Goal: Task Accomplishment & Management: Manage account settings

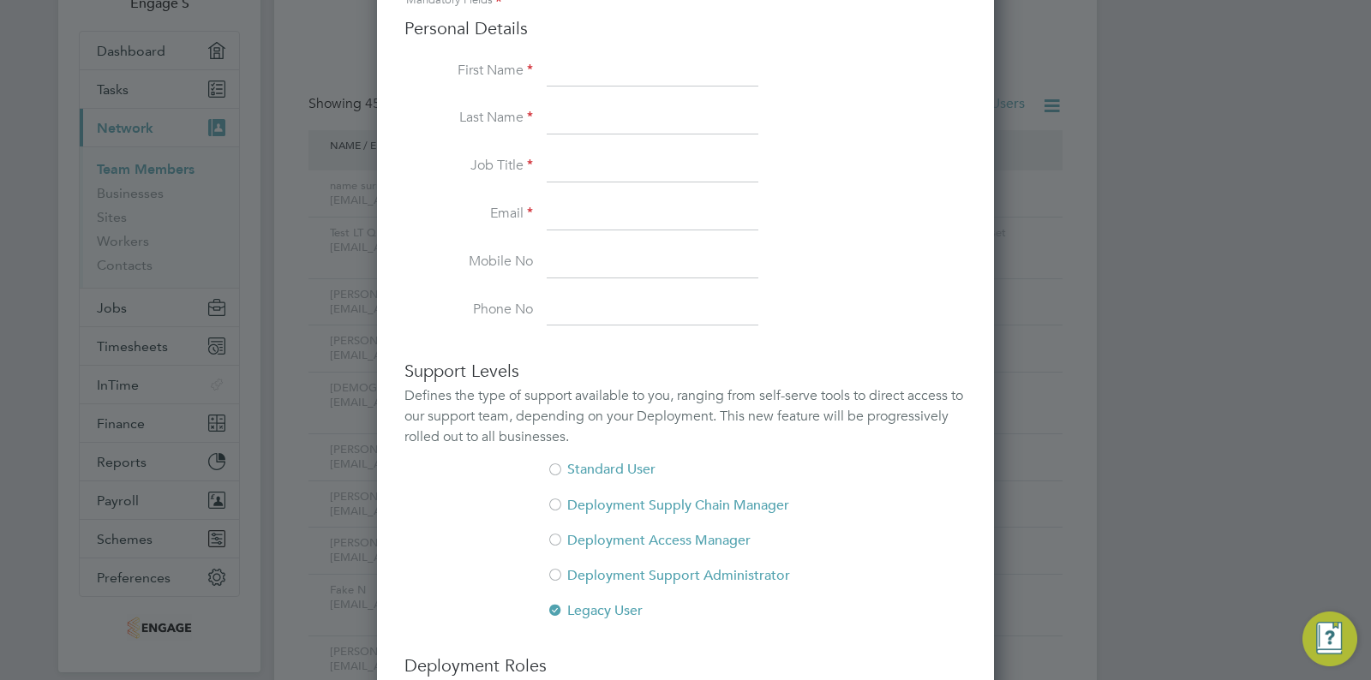
scroll to position [1019, 618]
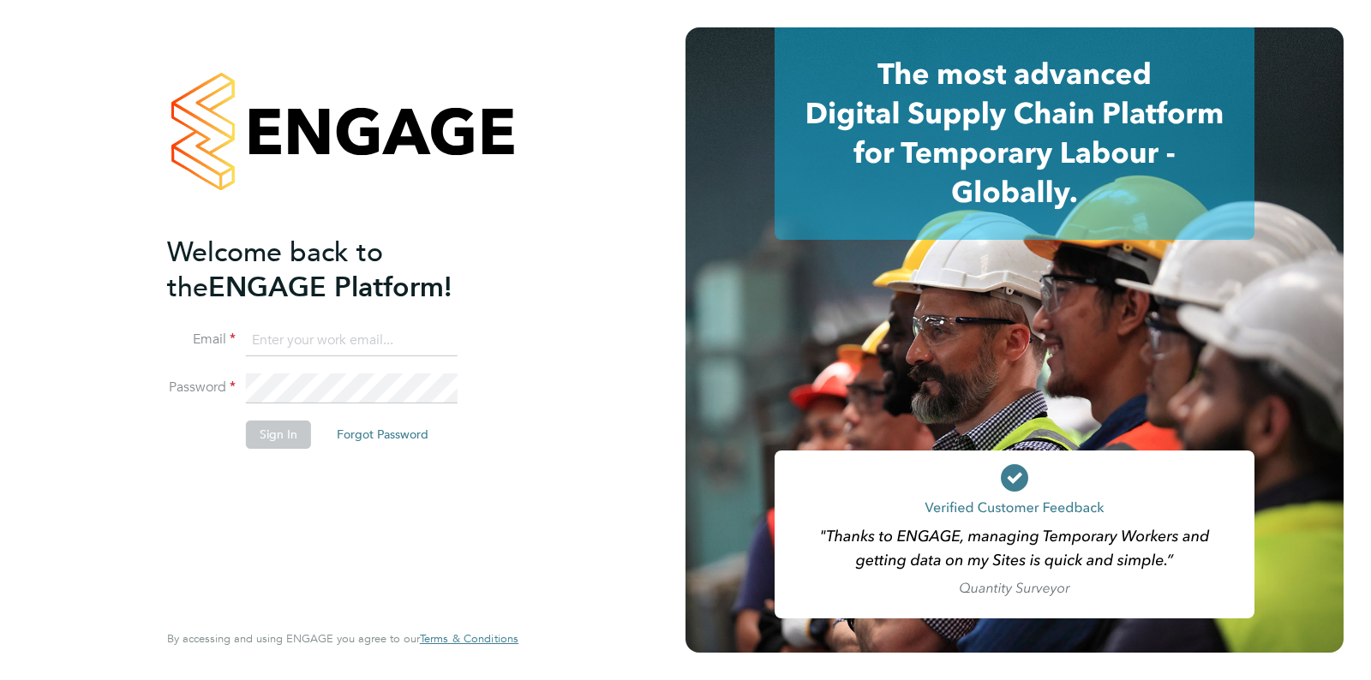
type input "support@engagelabs.io"
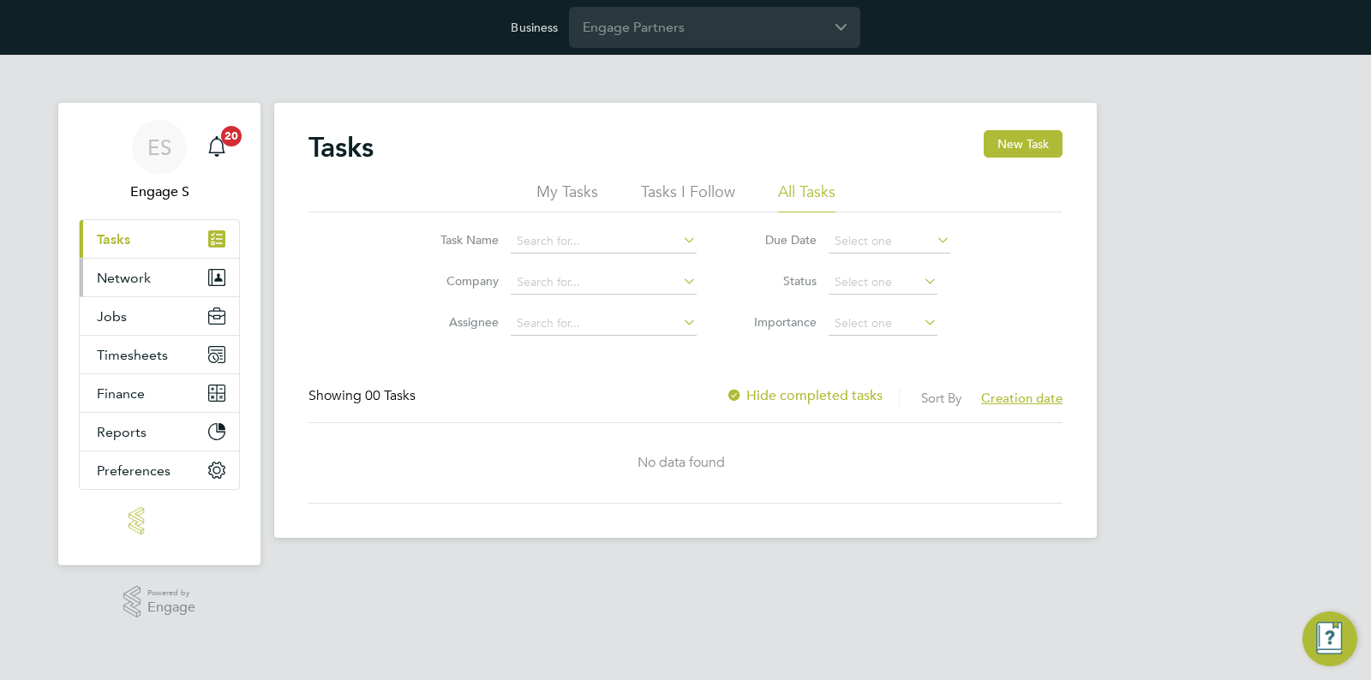
click at [138, 281] on span "Network" at bounding box center [124, 278] width 54 height 16
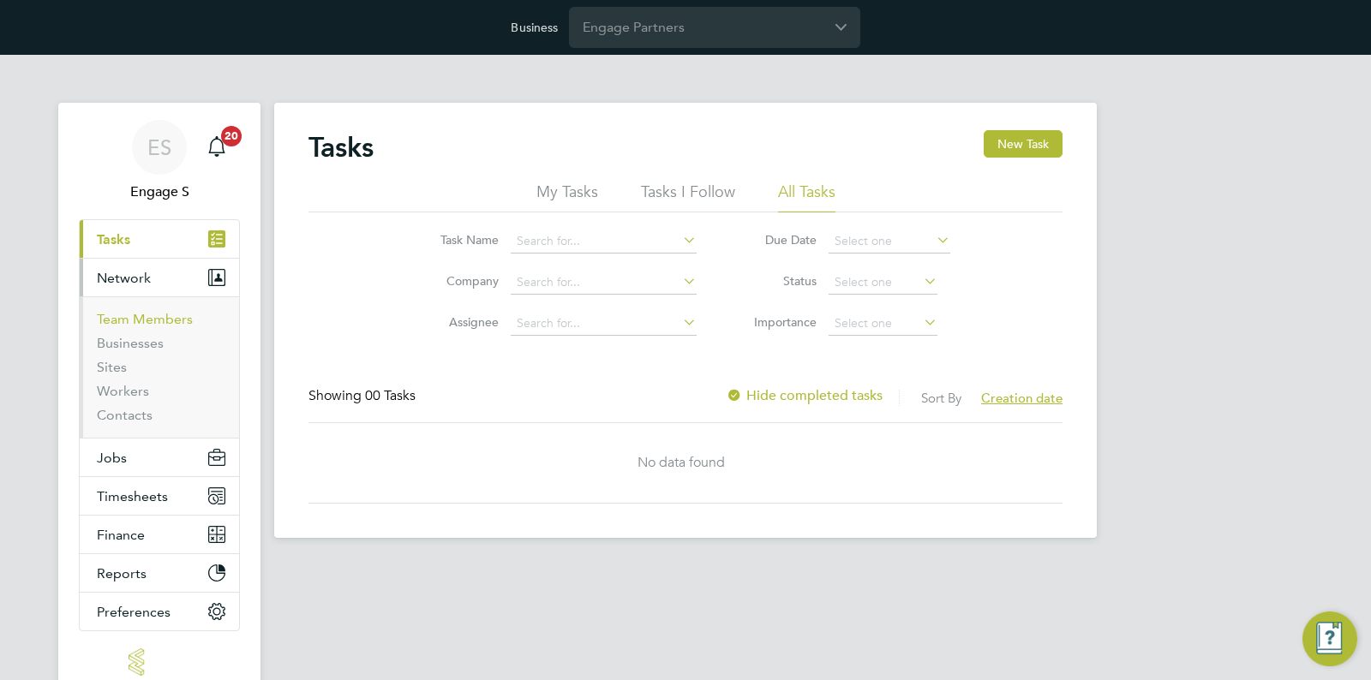
click at [144, 312] on link "Team Members" at bounding box center [145, 319] width 96 height 16
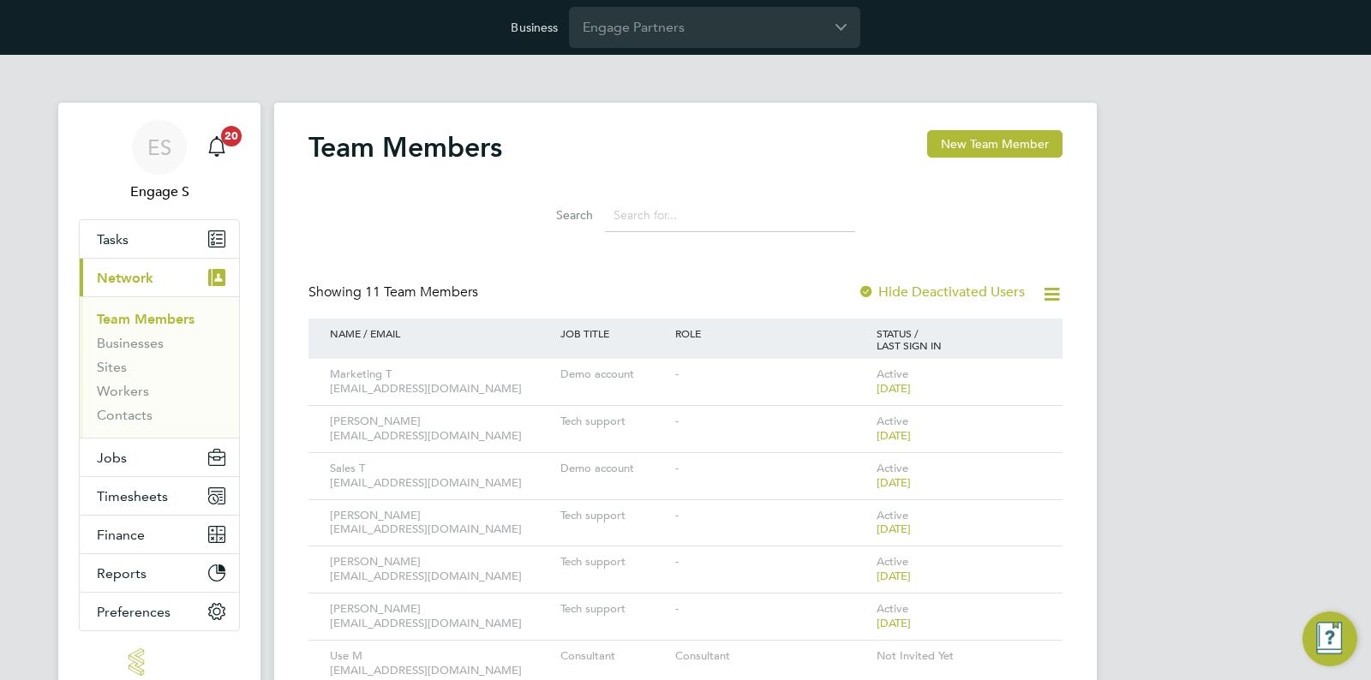
click at [1063, 294] on div "Team Members New Team Member Search Showing 11 Team Members Hide Deactivated Us…" at bounding box center [685, 506] width 823 height 807
click at [1051, 295] on icon at bounding box center [1051, 294] width 21 height 21
click at [1038, 202] on div "Search" at bounding box center [685, 211] width 754 height 59
click at [994, 148] on button "New Team Member" at bounding box center [994, 143] width 135 height 27
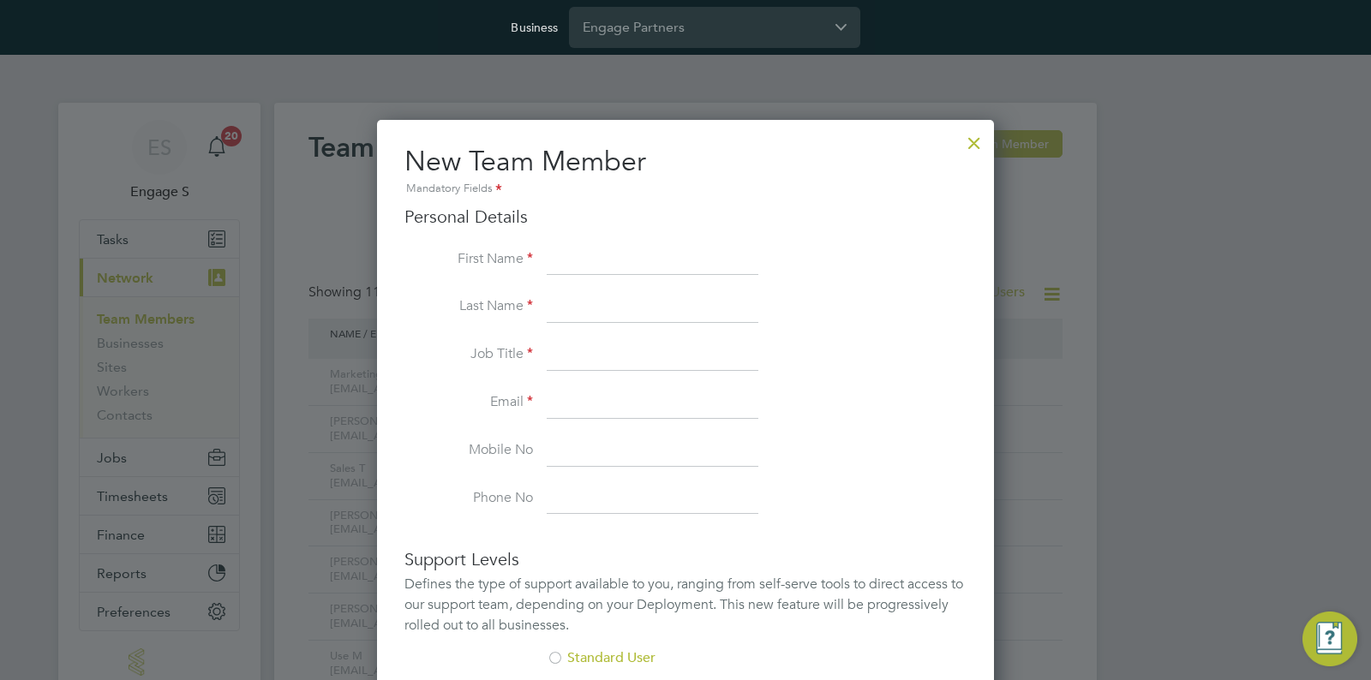
click at [966, 145] on div at bounding box center [974, 138] width 31 height 31
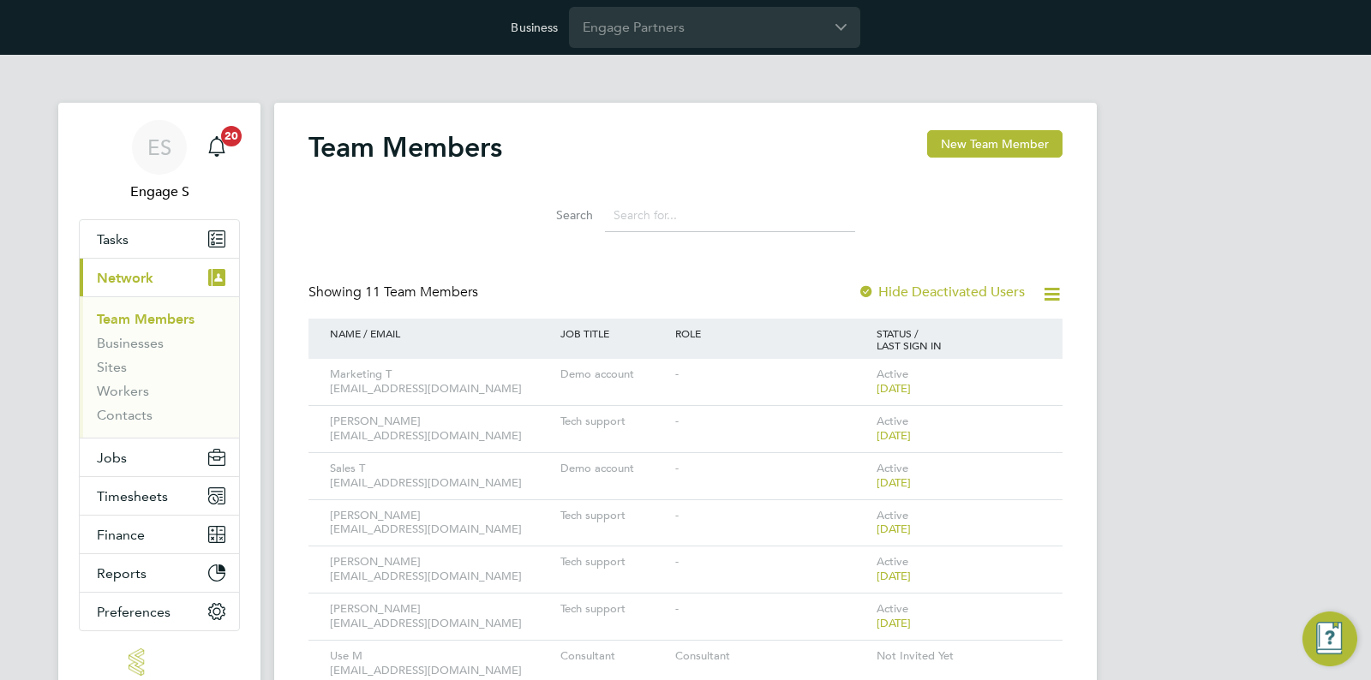
click at [1046, 287] on icon at bounding box center [1051, 294] width 21 height 21
drag, startPoint x: 1135, startPoint y: 236, endPoint x: 1124, endPoint y: 248, distance: 15.8
click at [1135, 236] on div "ES Engage S Notifications 20 Applications: Tasks Current page: Network Team Mem…" at bounding box center [685, 496] width 1371 height 883
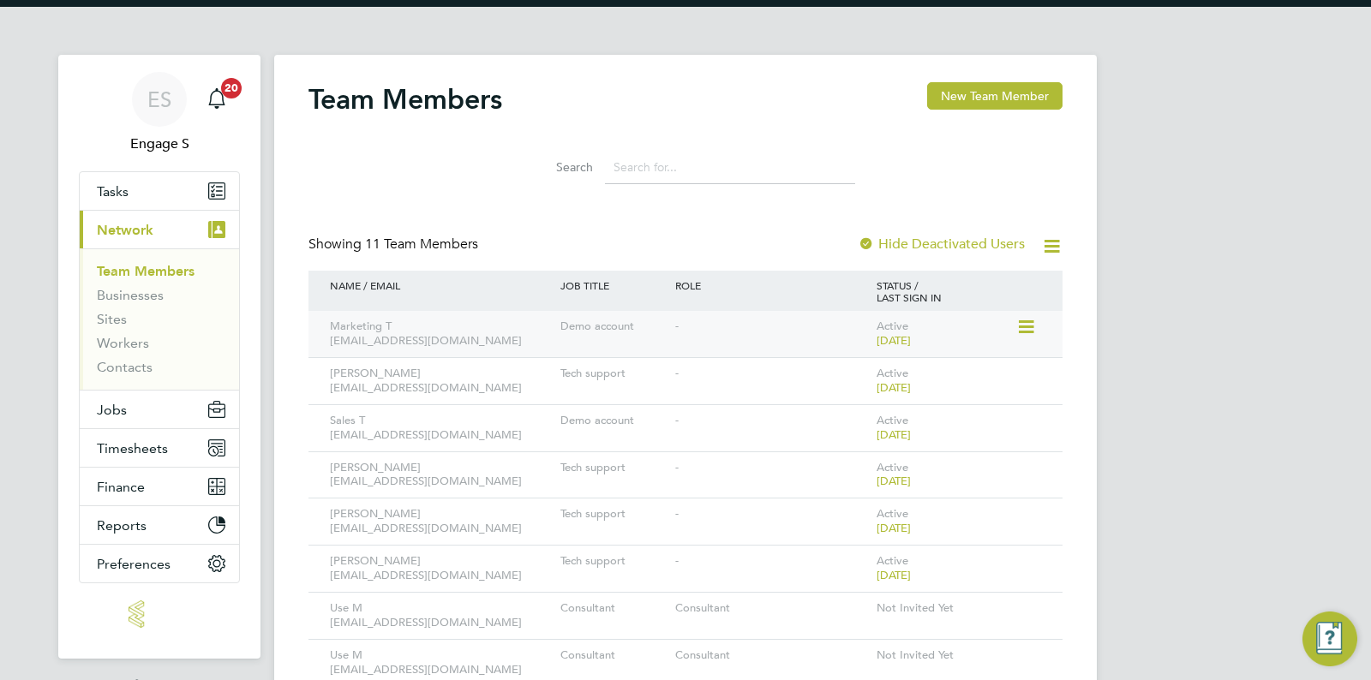
scroll to position [53, 0]
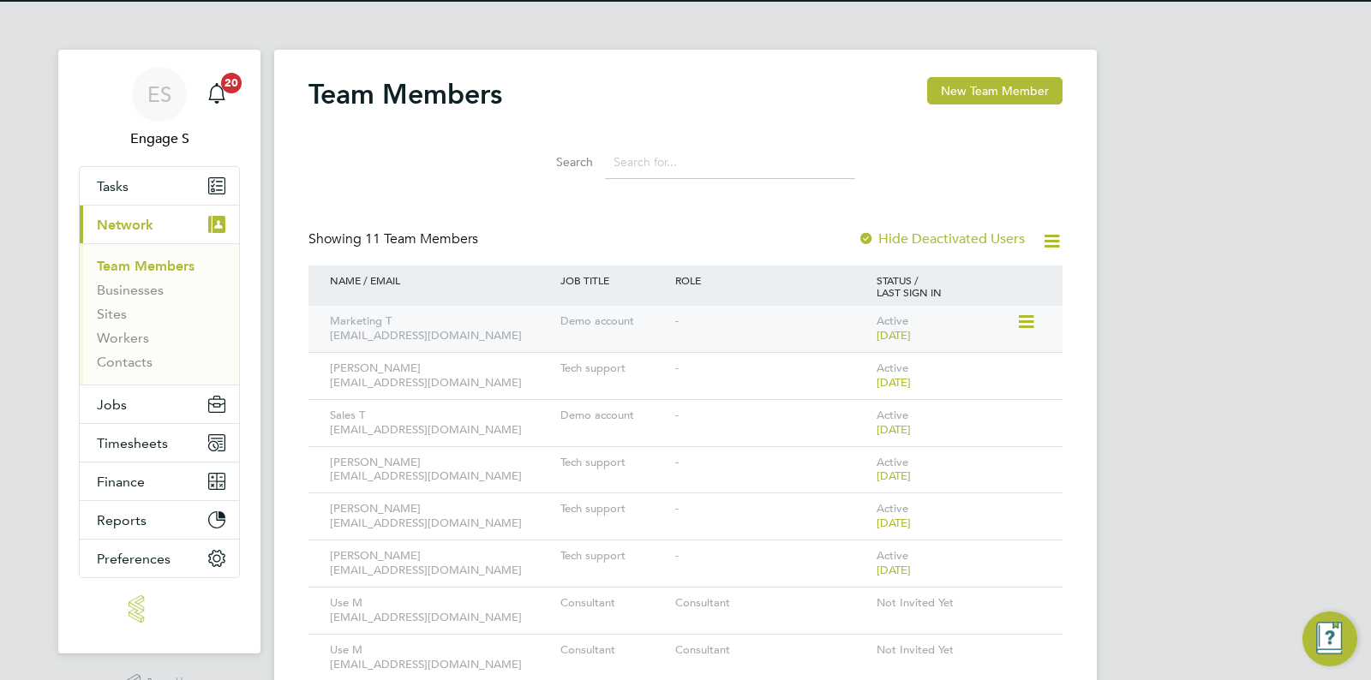
click at [1033, 327] on icon at bounding box center [1024, 322] width 17 height 21
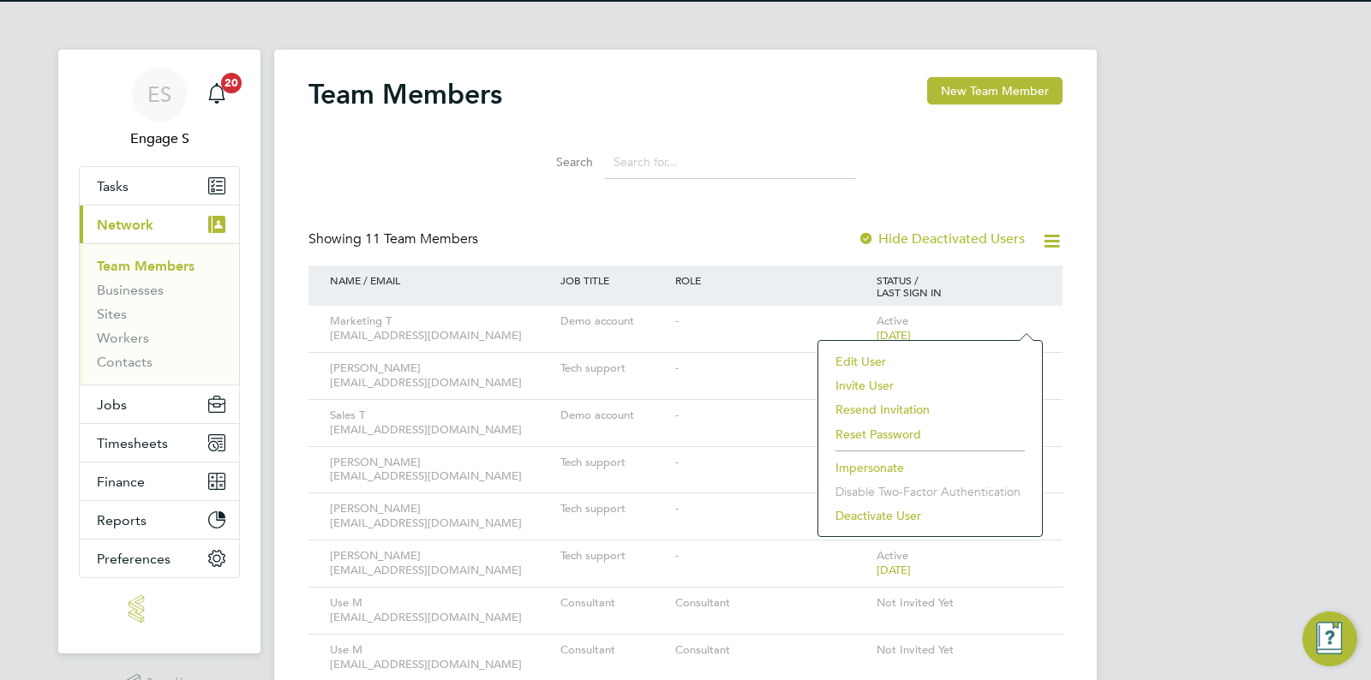
click at [864, 355] on li "Edit User" at bounding box center [930, 362] width 206 height 24
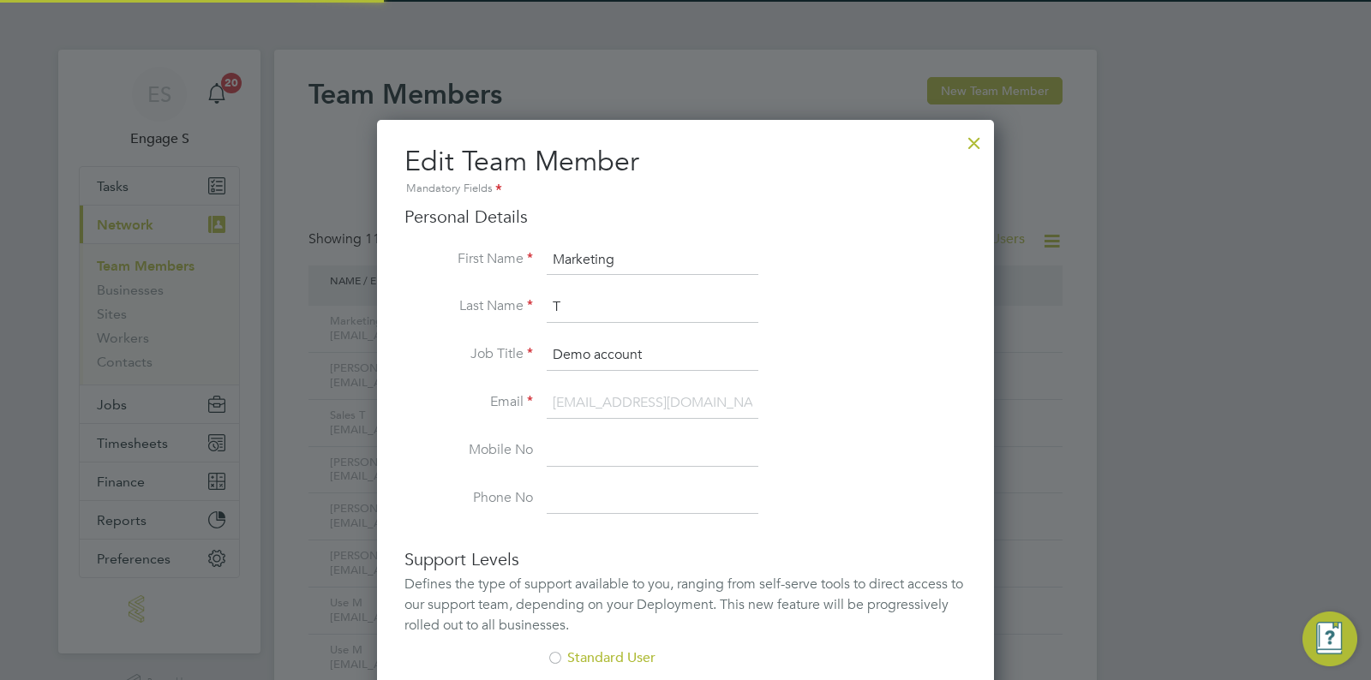
scroll to position [1019, 618]
click at [964, 147] on div at bounding box center [974, 138] width 31 height 31
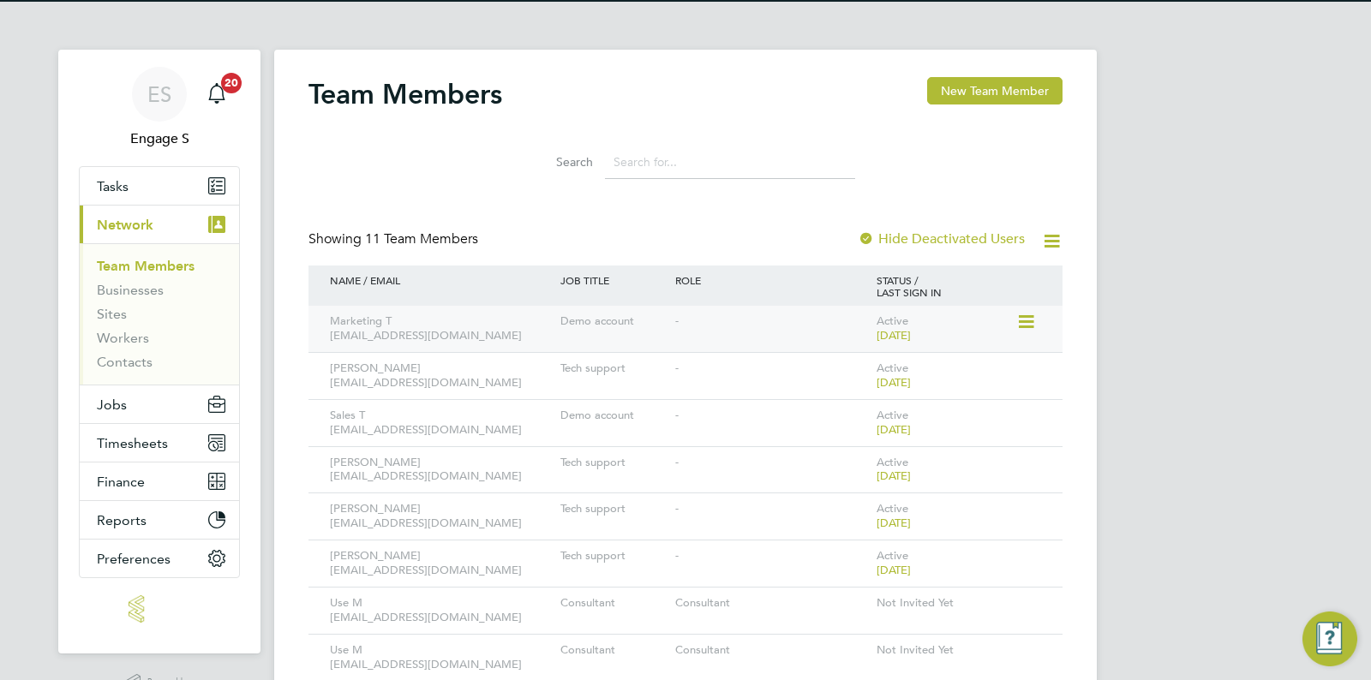
click at [1033, 325] on icon at bounding box center [1024, 322] width 17 height 21
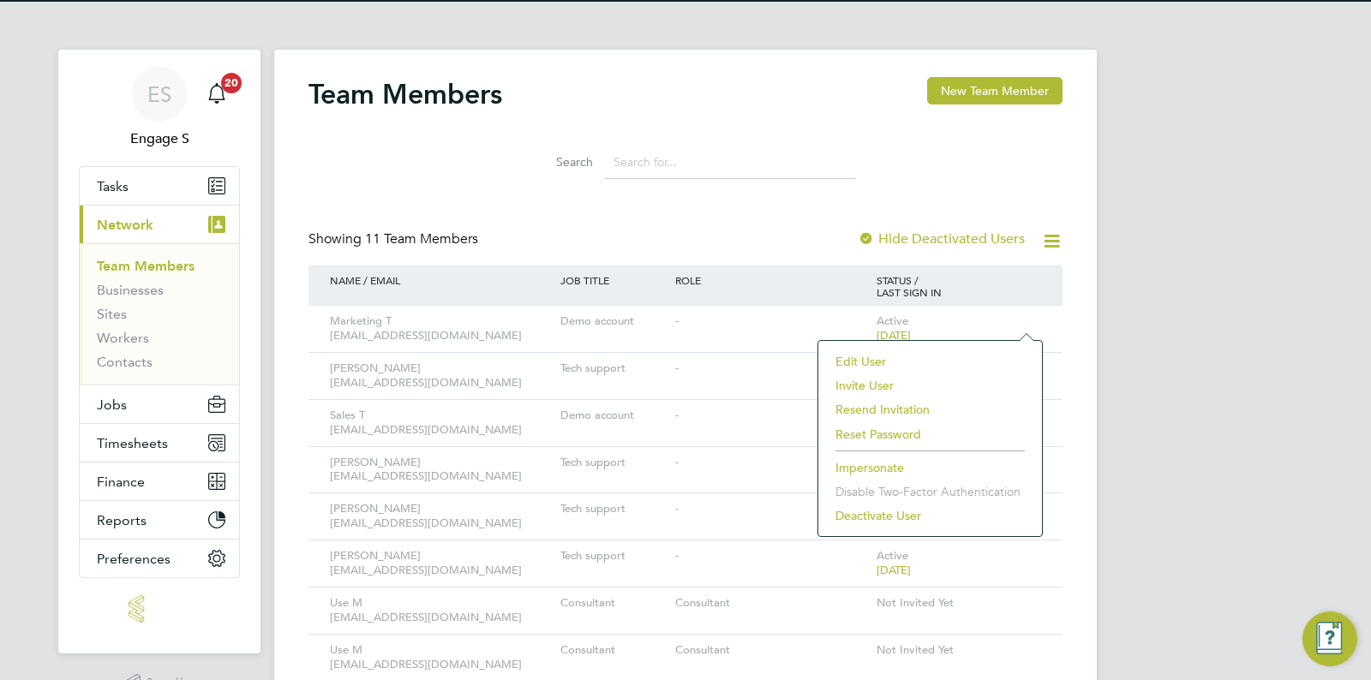
click at [885, 383] on li "Invite User" at bounding box center [930, 386] width 206 height 24
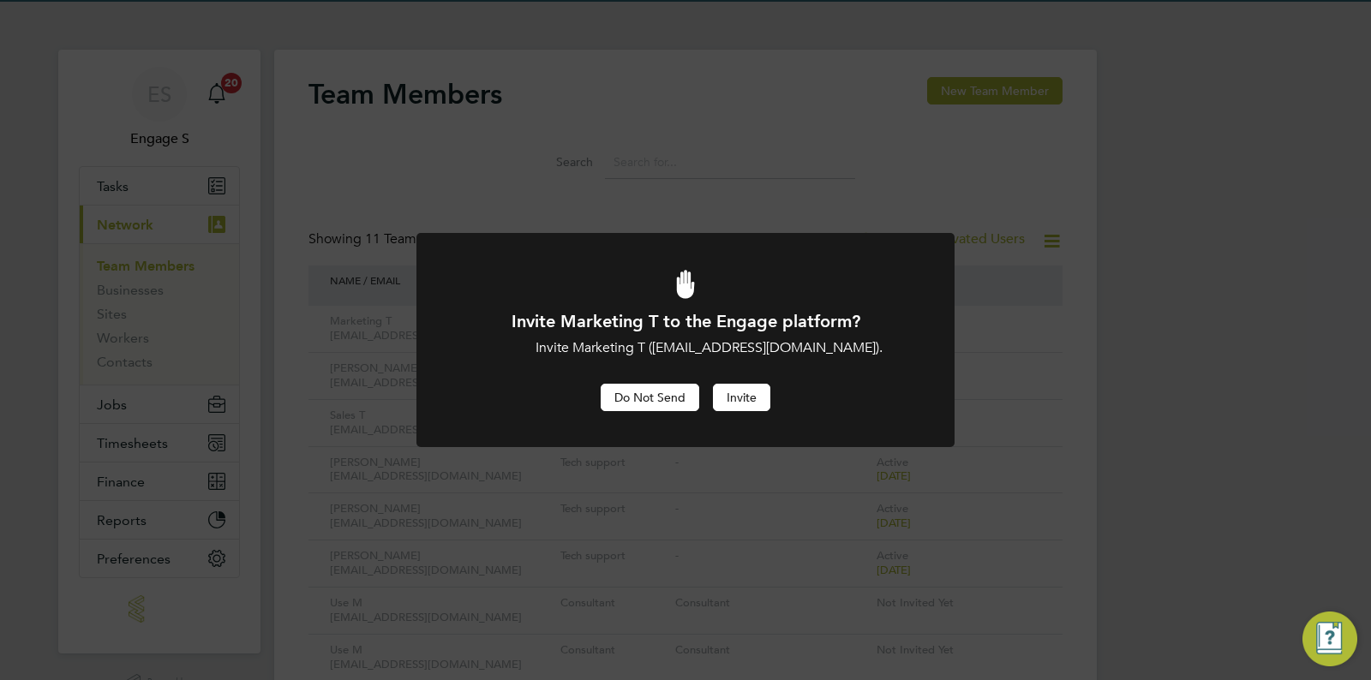
click at [637, 407] on button "Do Not Send" at bounding box center [650, 397] width 99 height 27
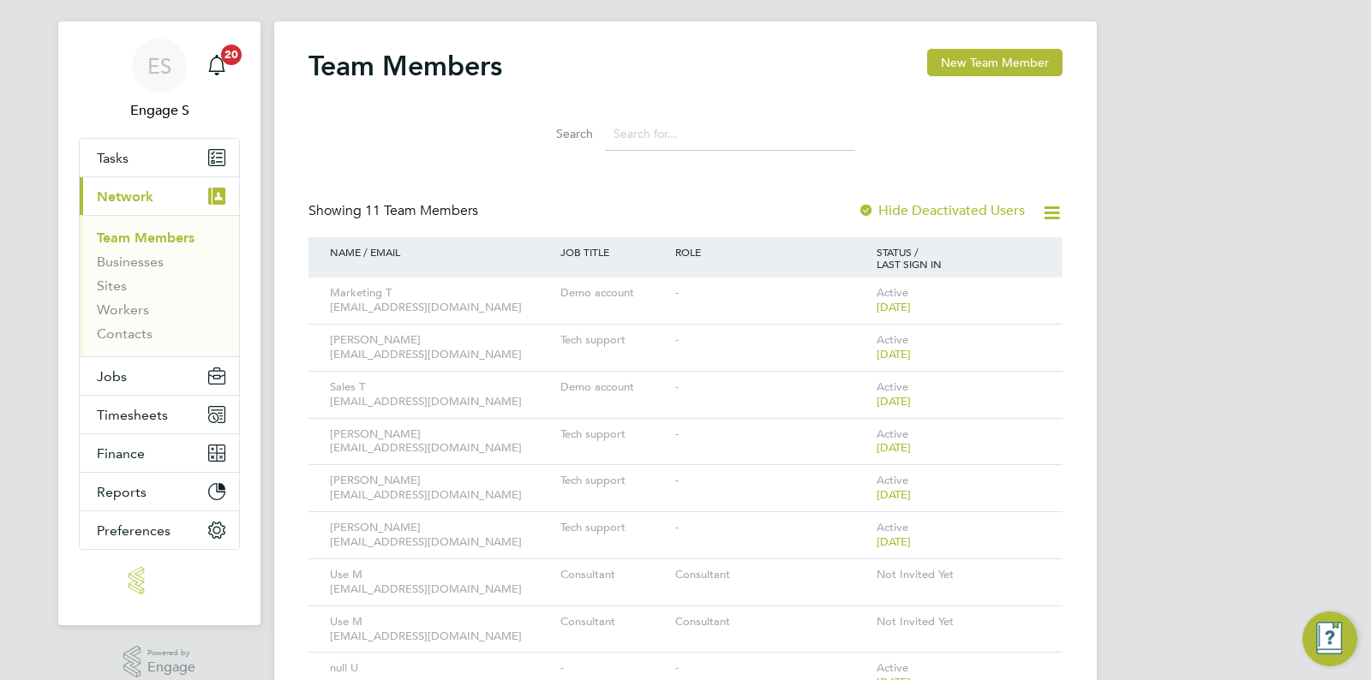
scroll to position [90, 0]
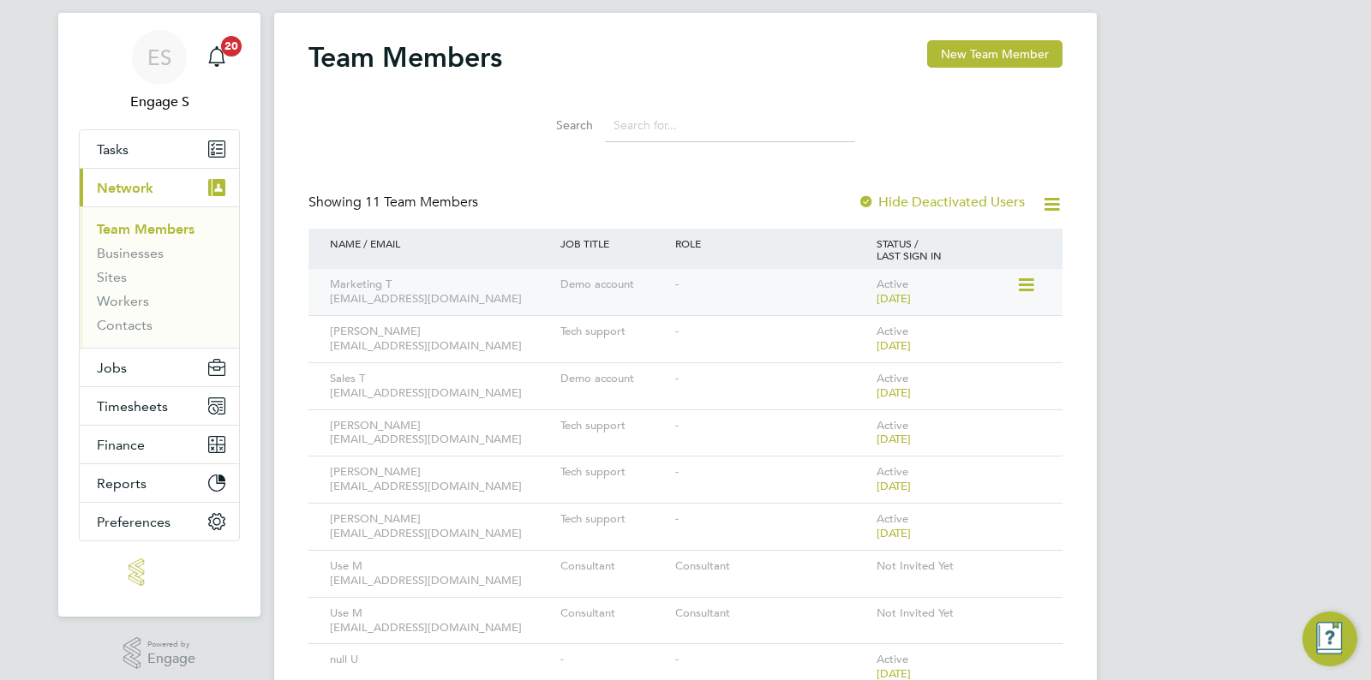
click at [1031, 283] on icon at bounding box center [1024, 285] width 17 height 21
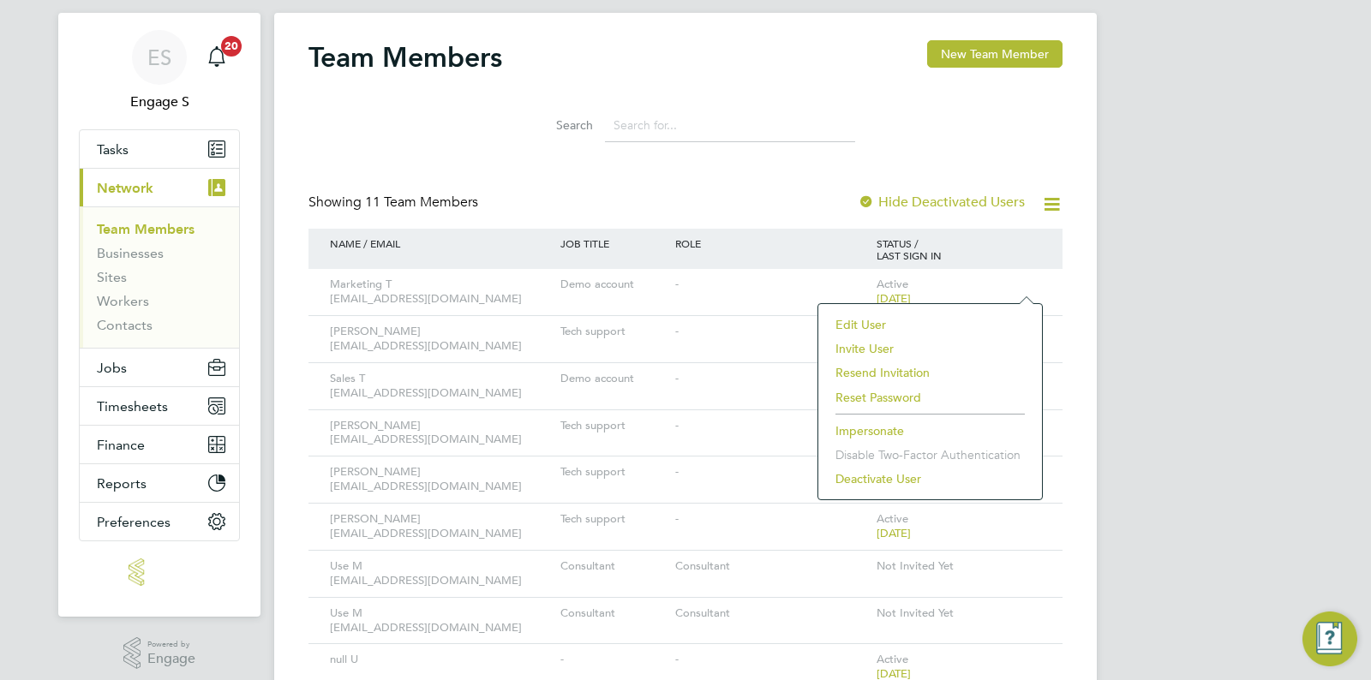
click at [879, 353] on li "Invite User" at bounding box center [930, 349] width 206 height 24
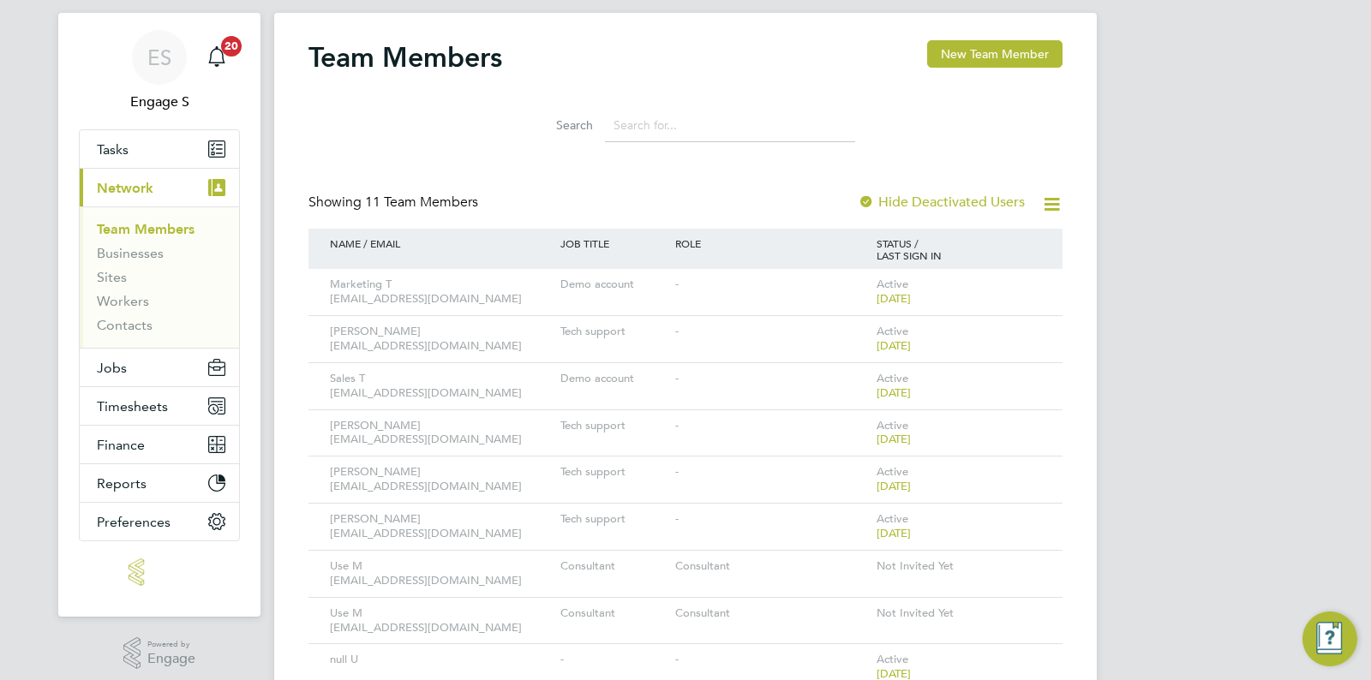
scroll to position [0, 0]
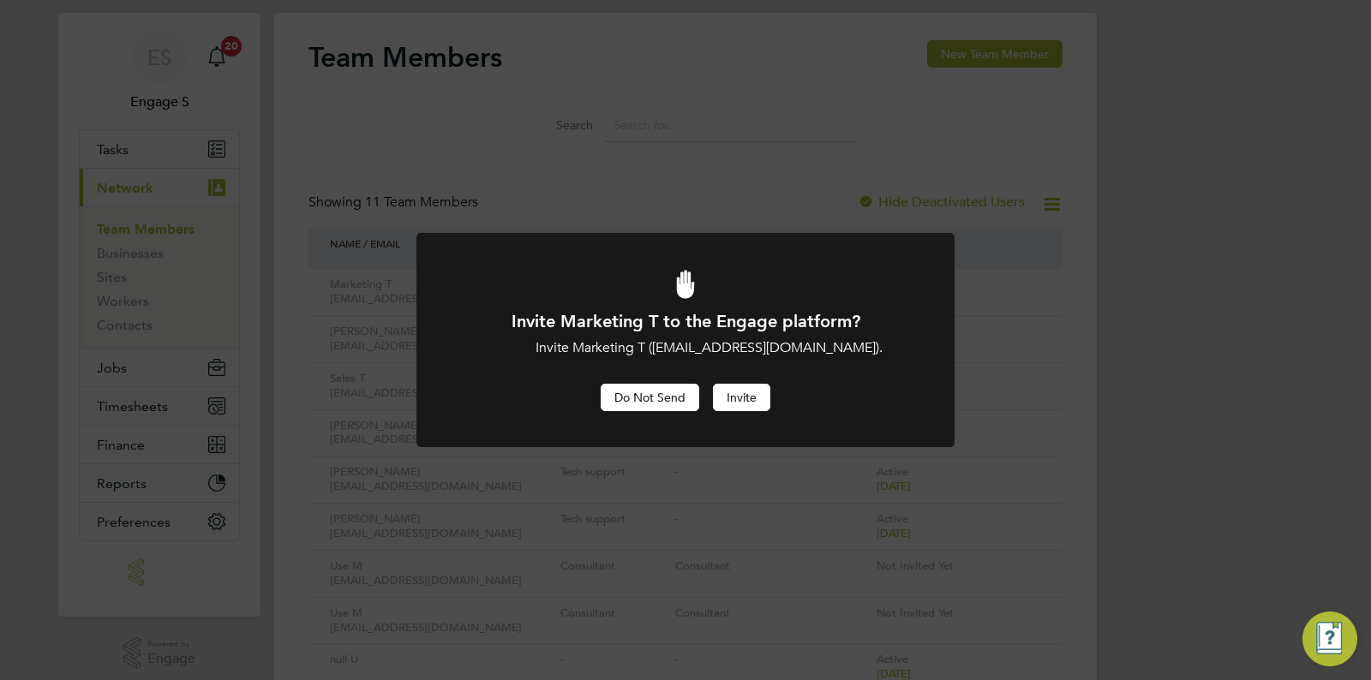
click at [619, 395] on button "Do Not Send" at bounding box center [650, 397] width 99 height 27
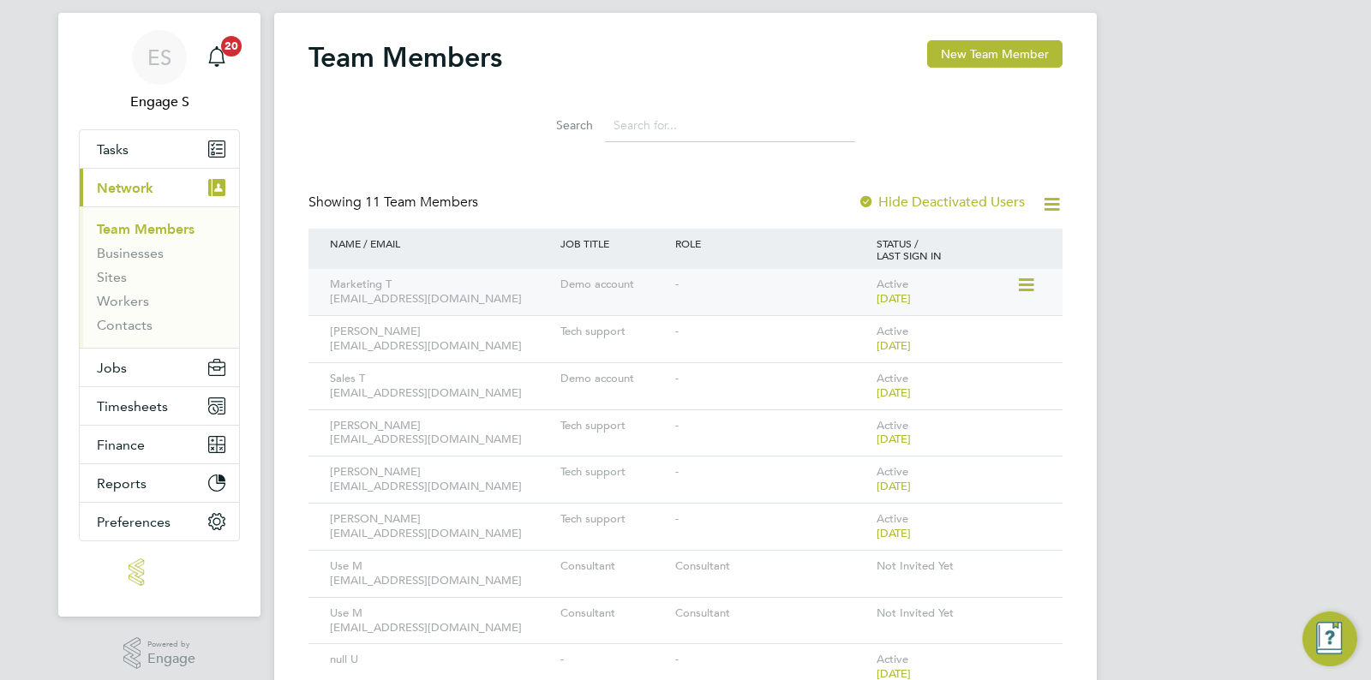
click at [1019, 285] on icon at bounding box center [1024, 285] width 17 height 21
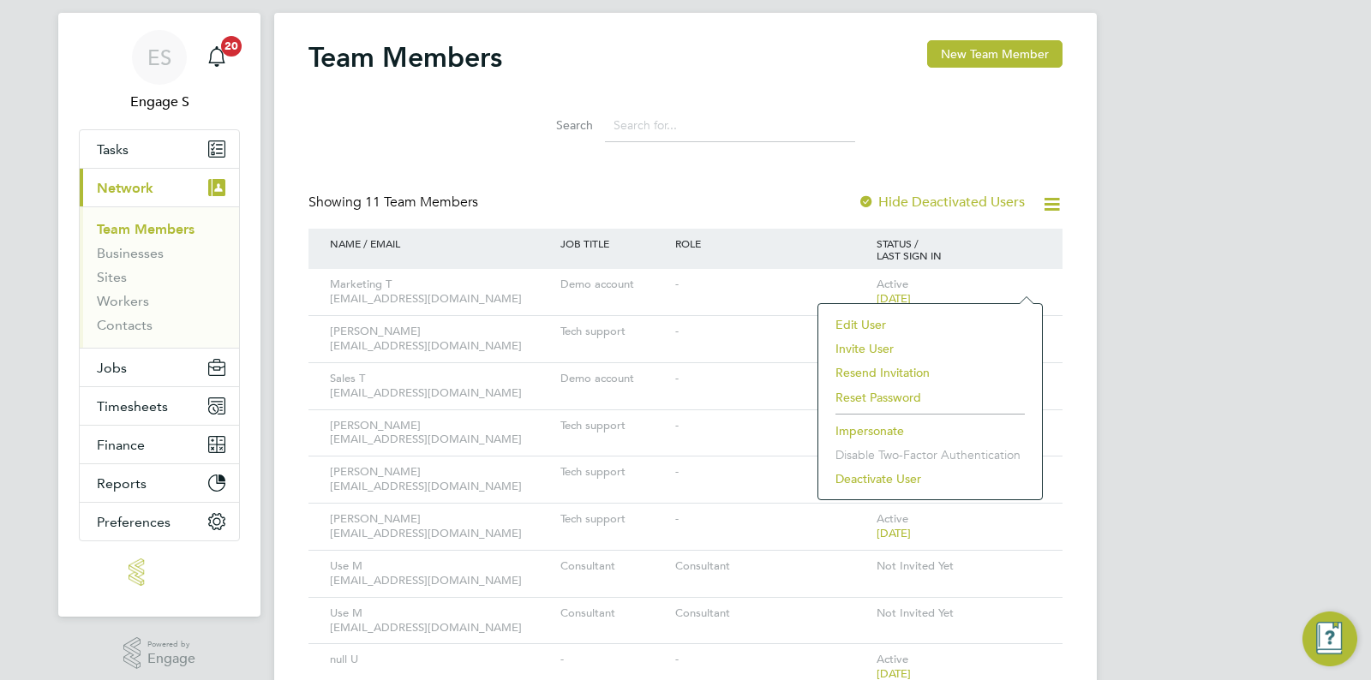
click at [895, 366] on li "Resend Invitation" at bounding box center [930, 373] width 206 height 24
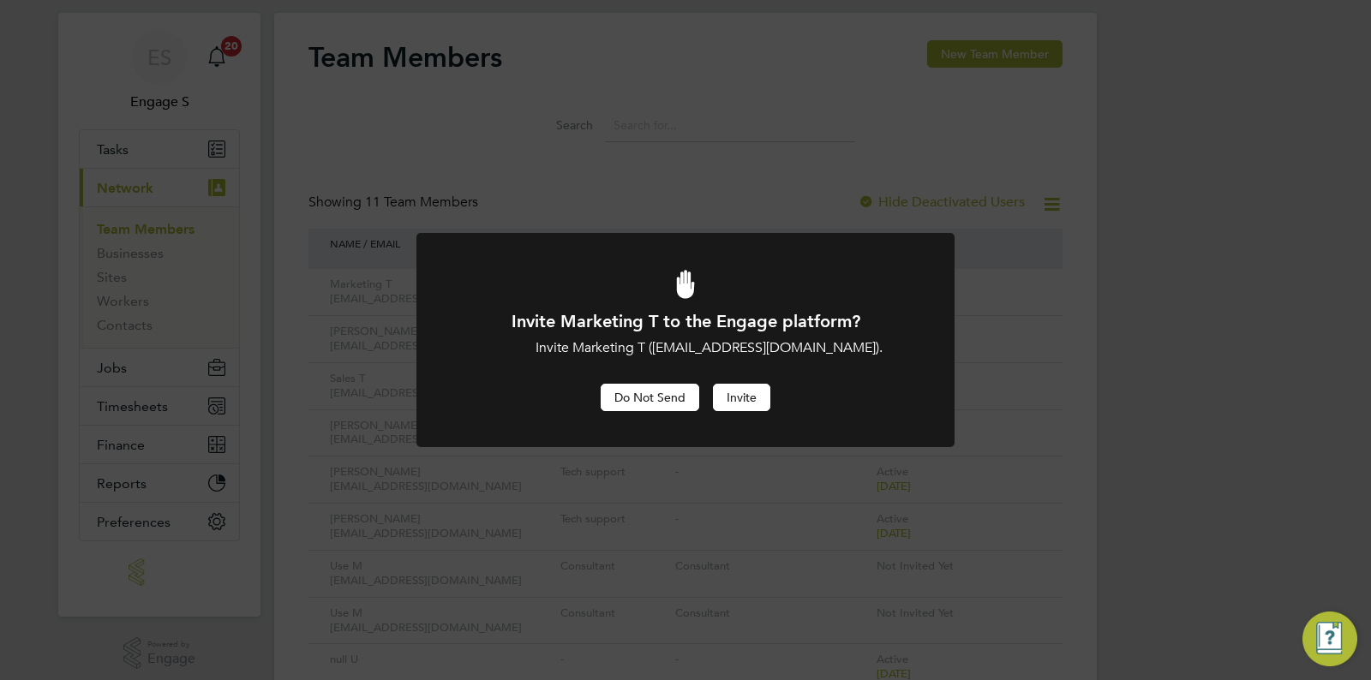
click at [657, 397] on button "Do Not Send" at bounding box center [650, 397] width 99 height 27
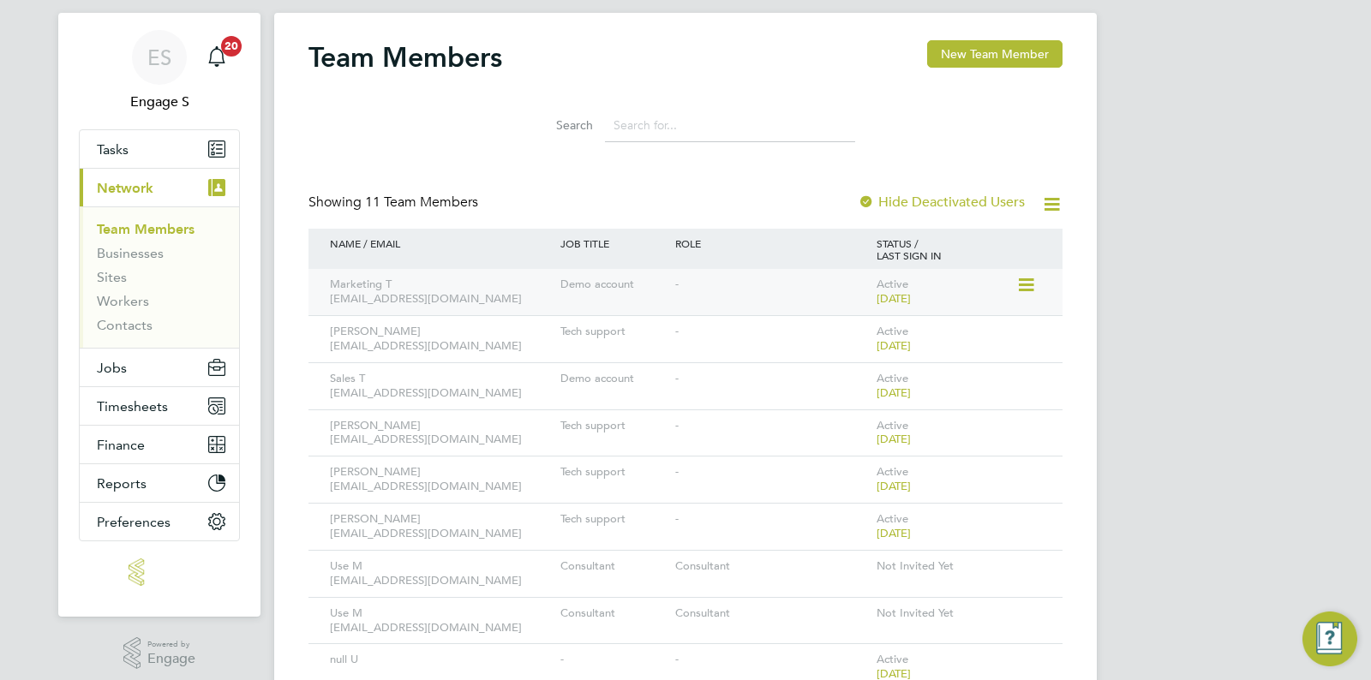
click at [1031, 287] on icon at bounding box center [1024, 285] width 17 height 21
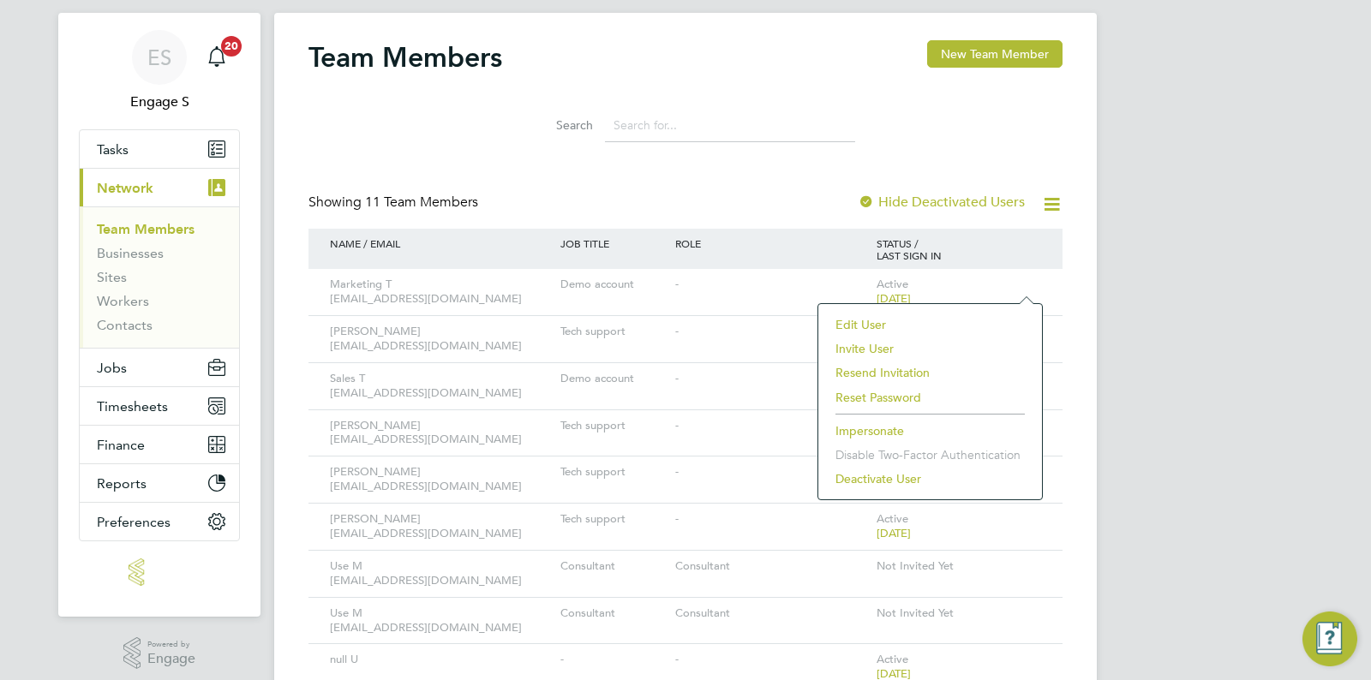
click at [885, 395] on li "Reset Password" at bounding box center [930, 398] width 206 height 24
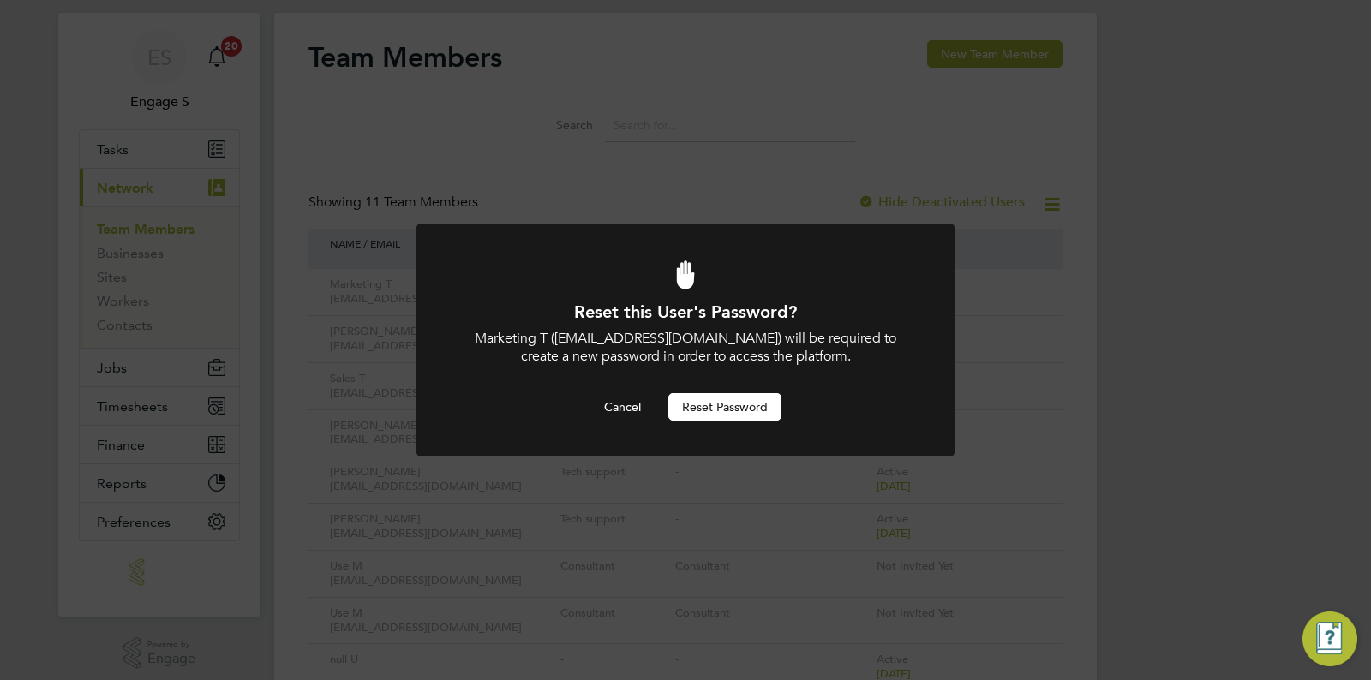
drag, startPoint x: 625, startPoint y: 404, endPoint x: 661, endPoint y: 398, distance: 37.3
click at [625, 404] on button "Cancel" at bounding box center [622, 406] width 64 height 27
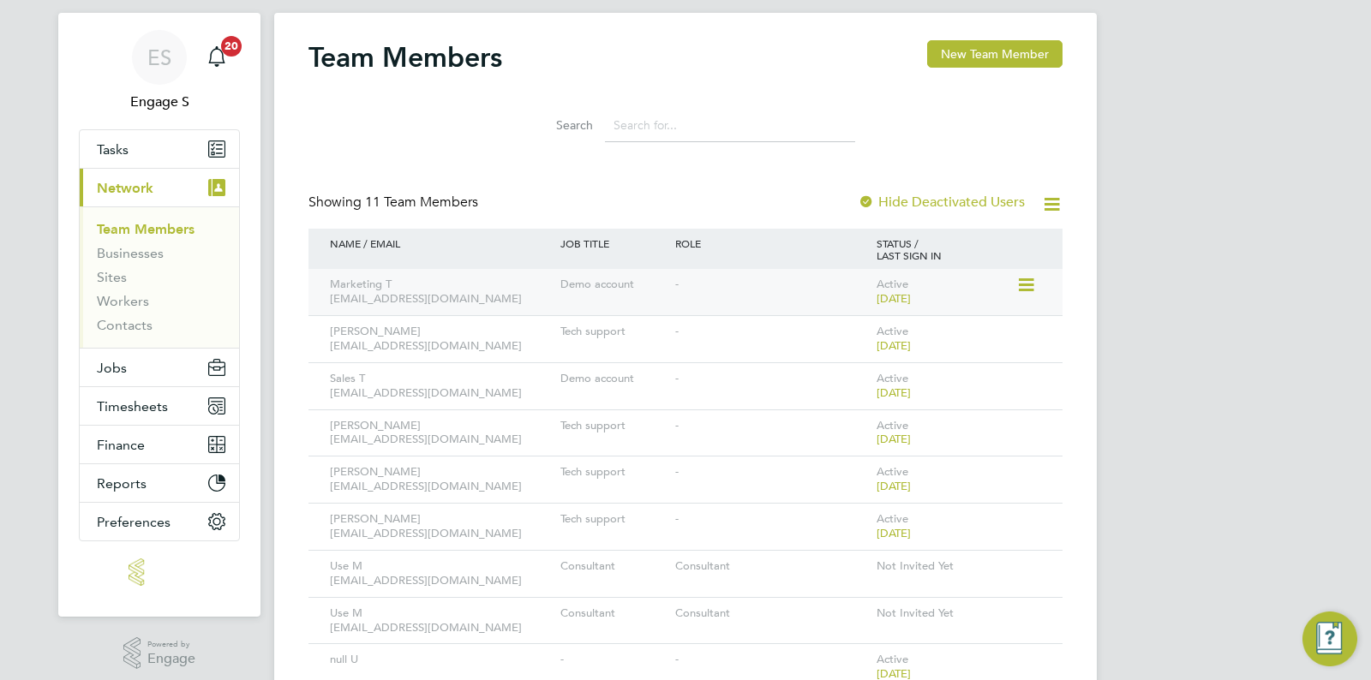
click at [1033, 284] on icon at bounding box center [1024, 285] width 17 height 21
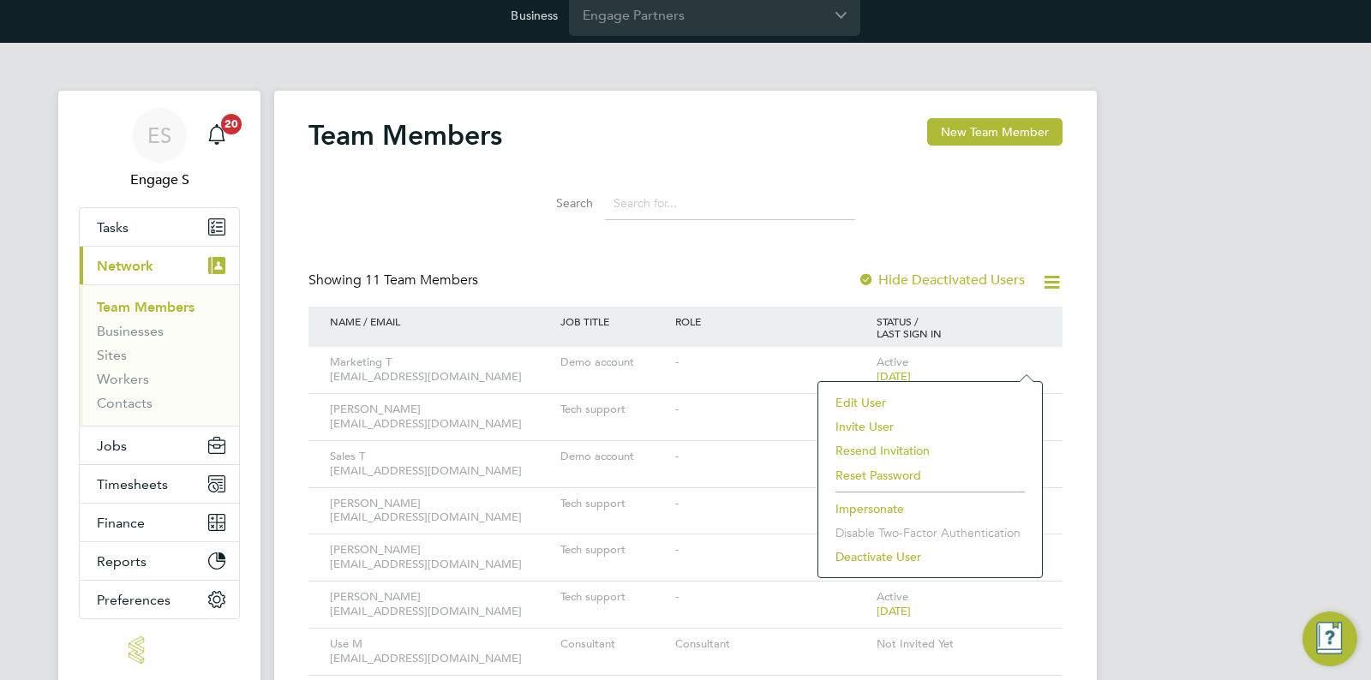
scroll to position [0, 0]
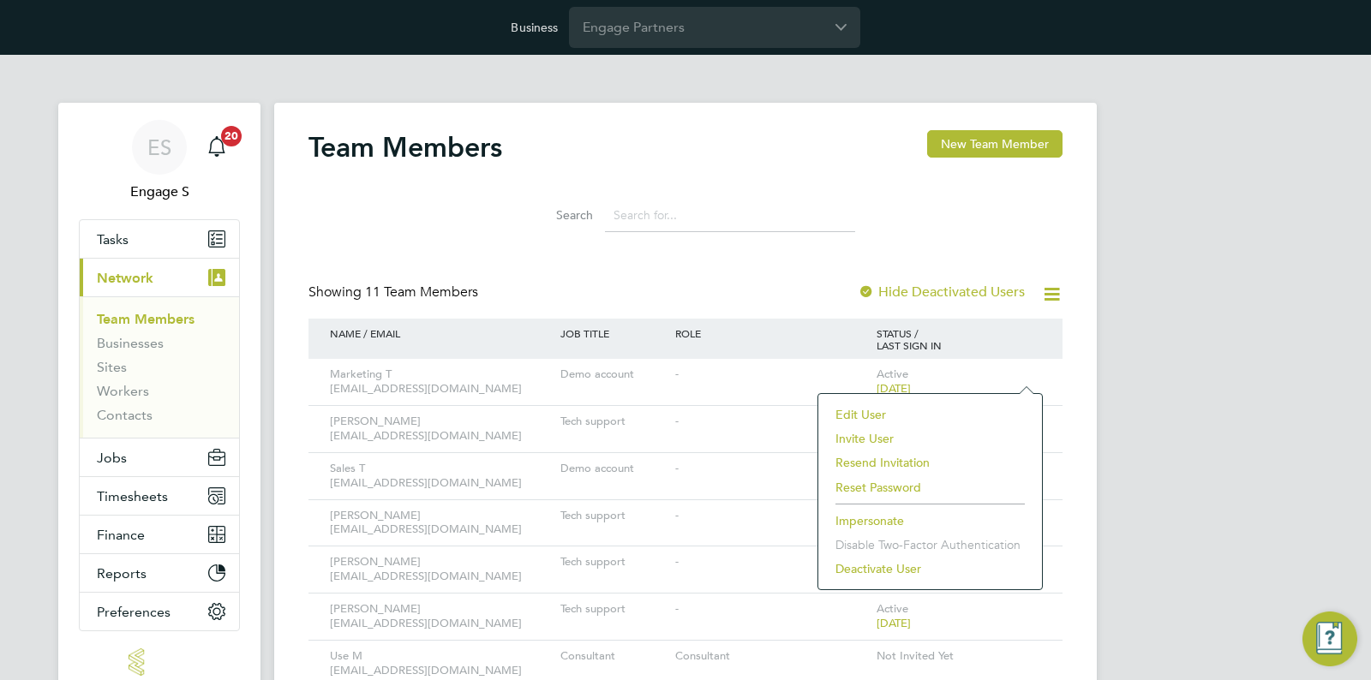
click at [586, 49] on div "Business Engage Partners" at bounding box center [685, 27] width 1371 height 55
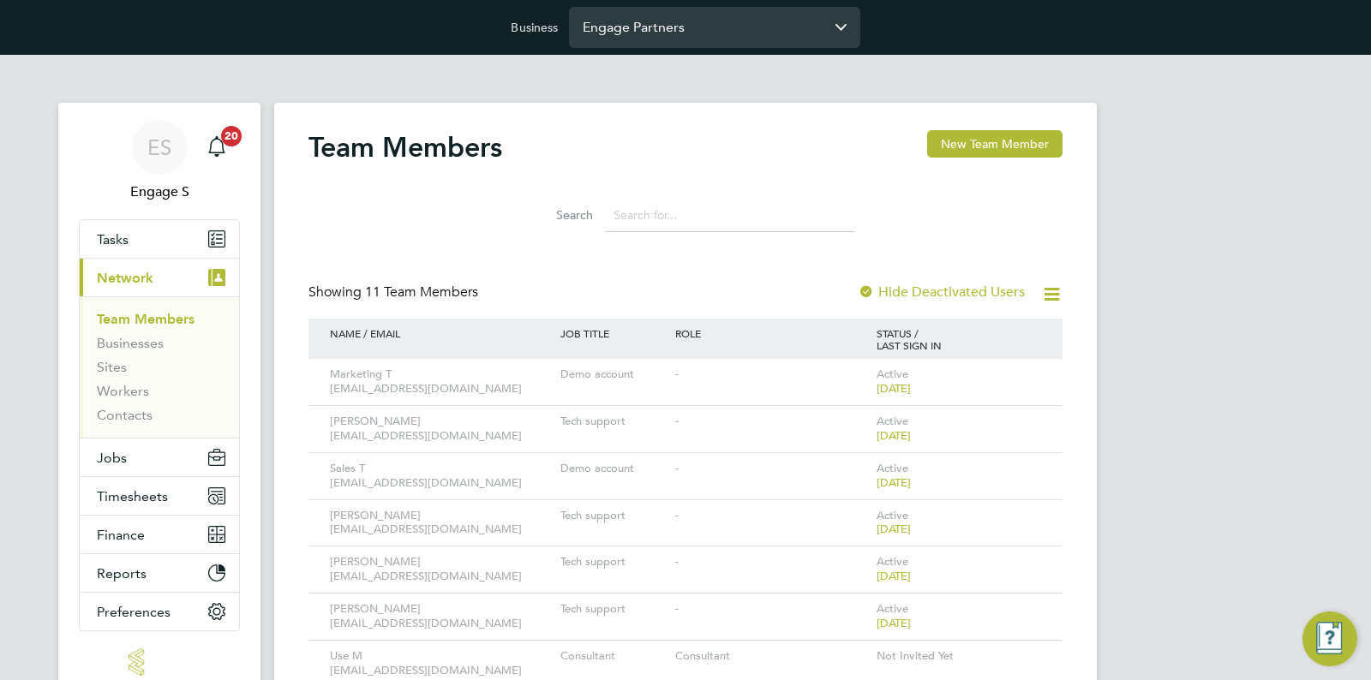
click at [609, 41] on input "Engage Partners" at bounding box center [714, 27] width 291 height 40
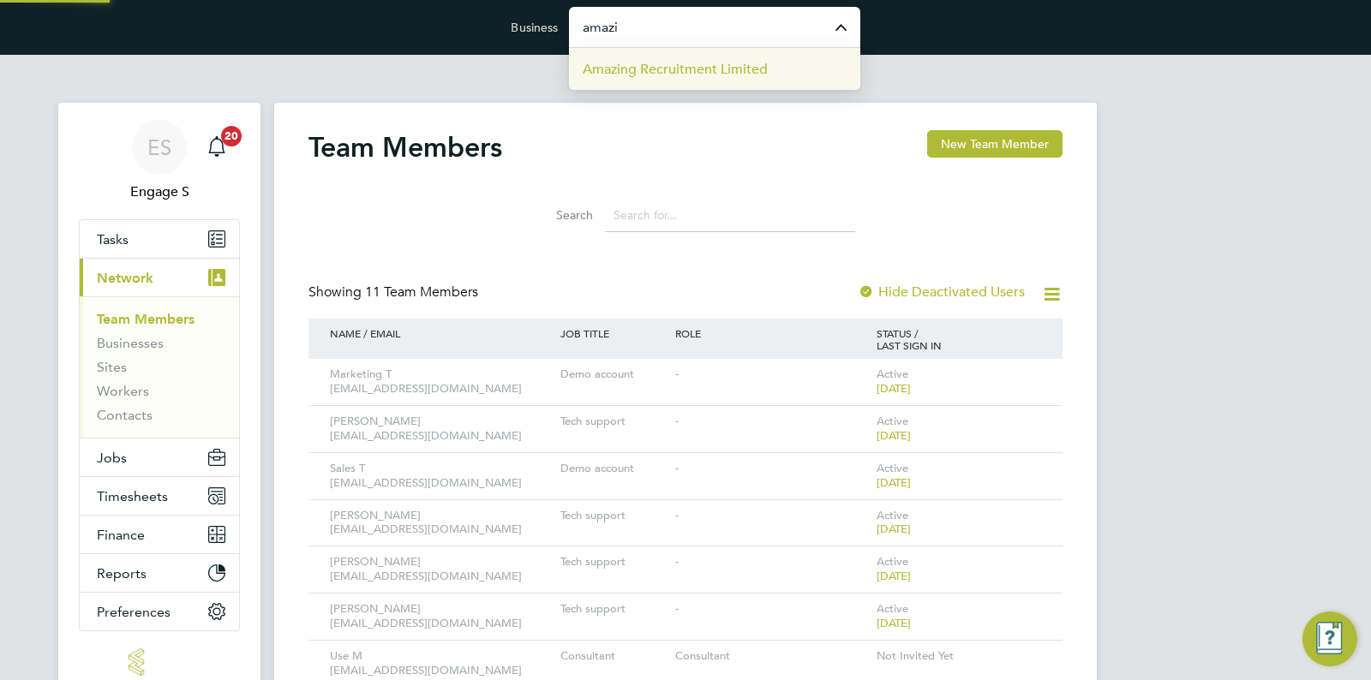
click at [642, 70] on span "Amazing Recruitment Limited" at bounding box center [675, 69] width 185 height 21
type input "Amazing Recruitment Limited"
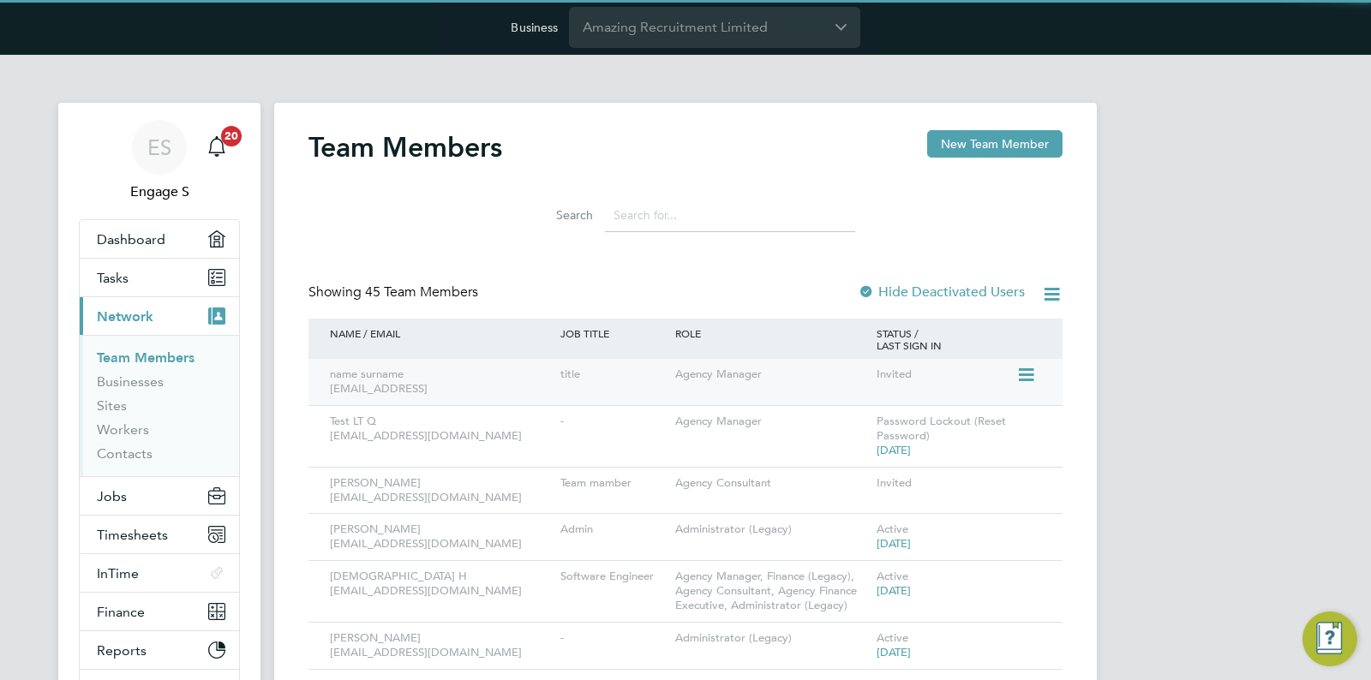
click at [1032, 374] on icon at bounding box center [1024, 375] width 17 height 21
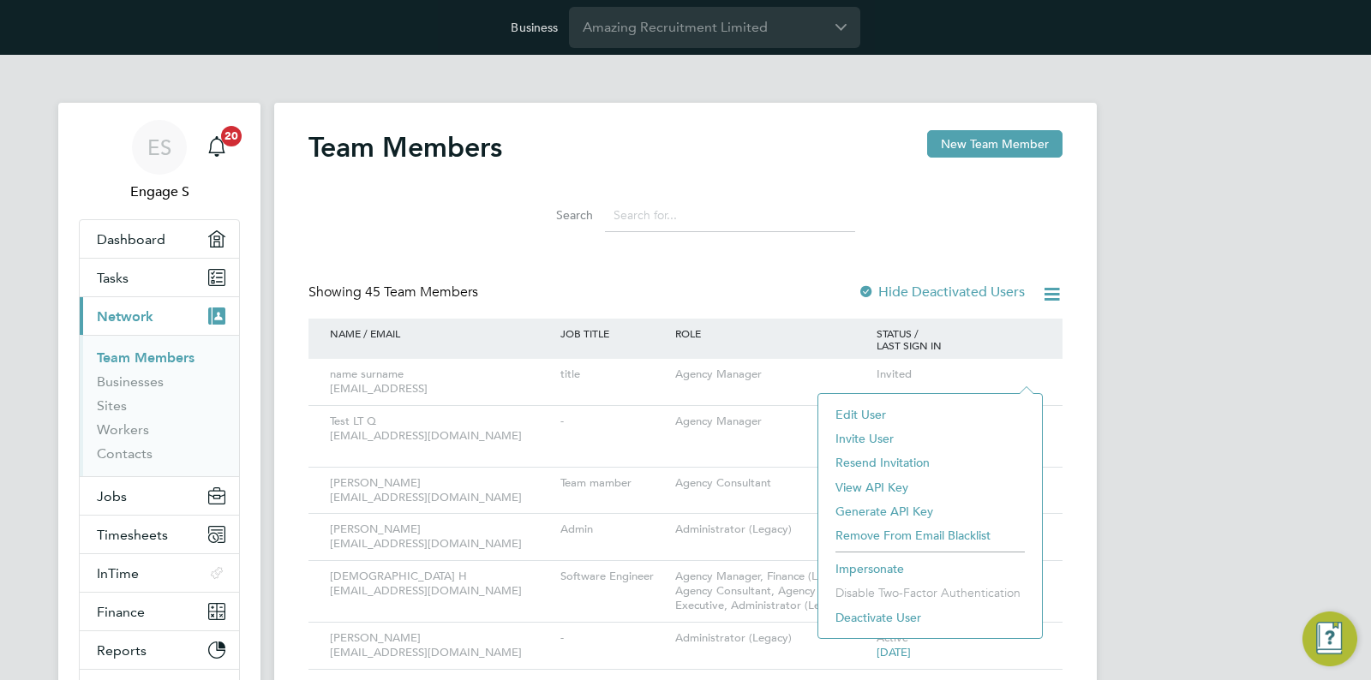
drag, startPoint x: 1104, startPoint y: 321, endPoint x: 1056, endPoint y: 298, distance: 53.3
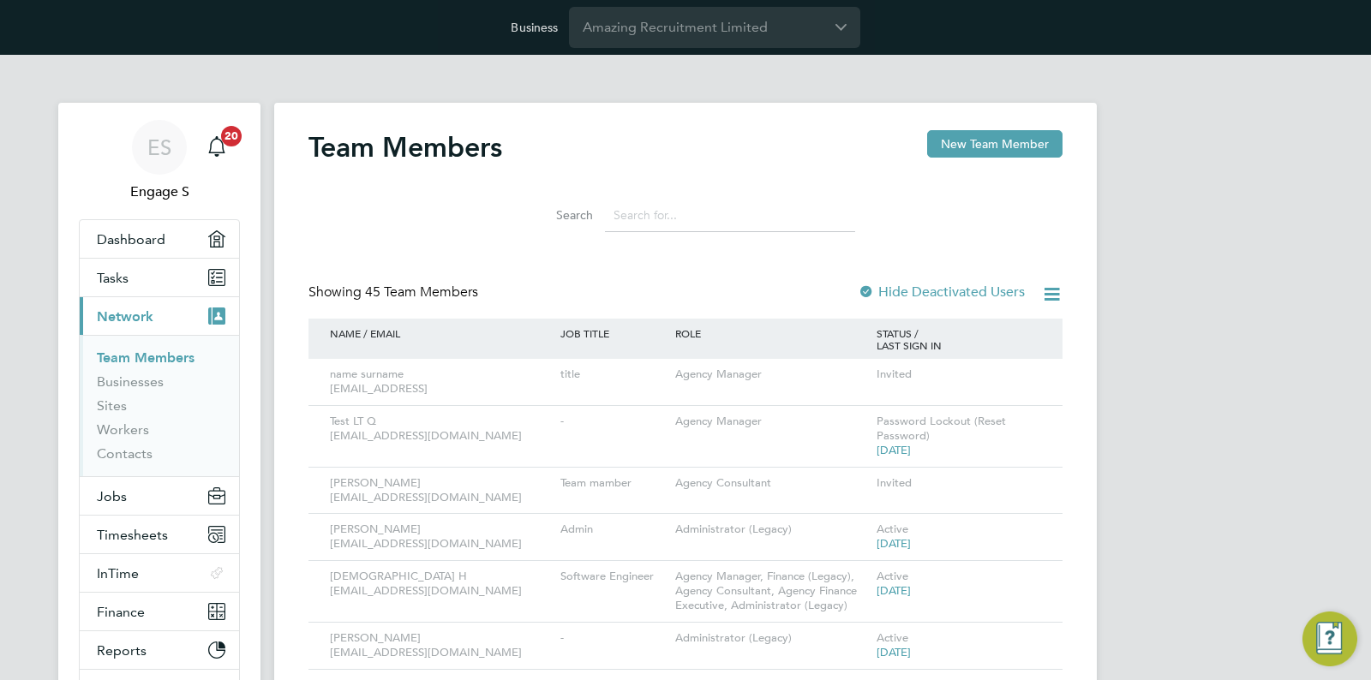
click at [1055, 297] on icon at bounding box center [1051, 294] width 21 height 21
drag, startPoint x: 1159, startPoint y: 334, endPoint x: 1065, endPoint y: 290, distance: 103.9
click at [1033, 377] on icon at bounding box center [1024, 375] width 17 height 21
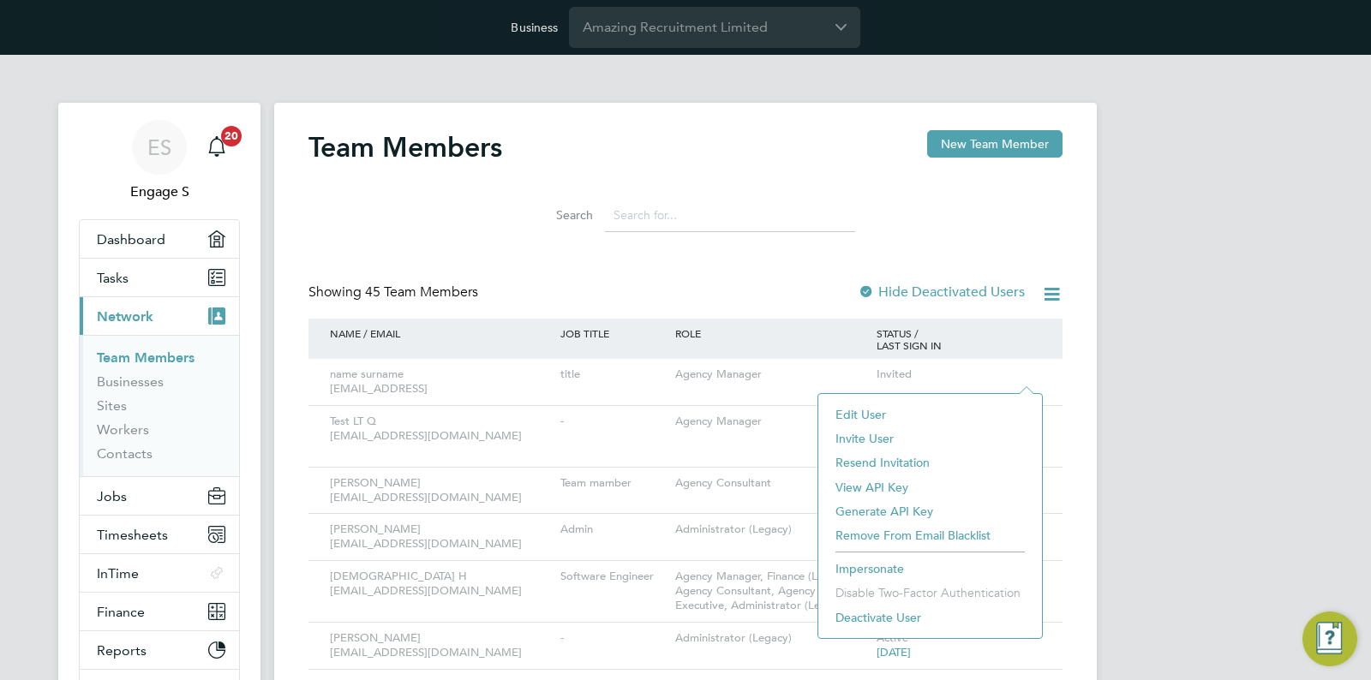
click at [876, 482] on li "View API Key" at bounding box center [930, 488] width 206 height 24
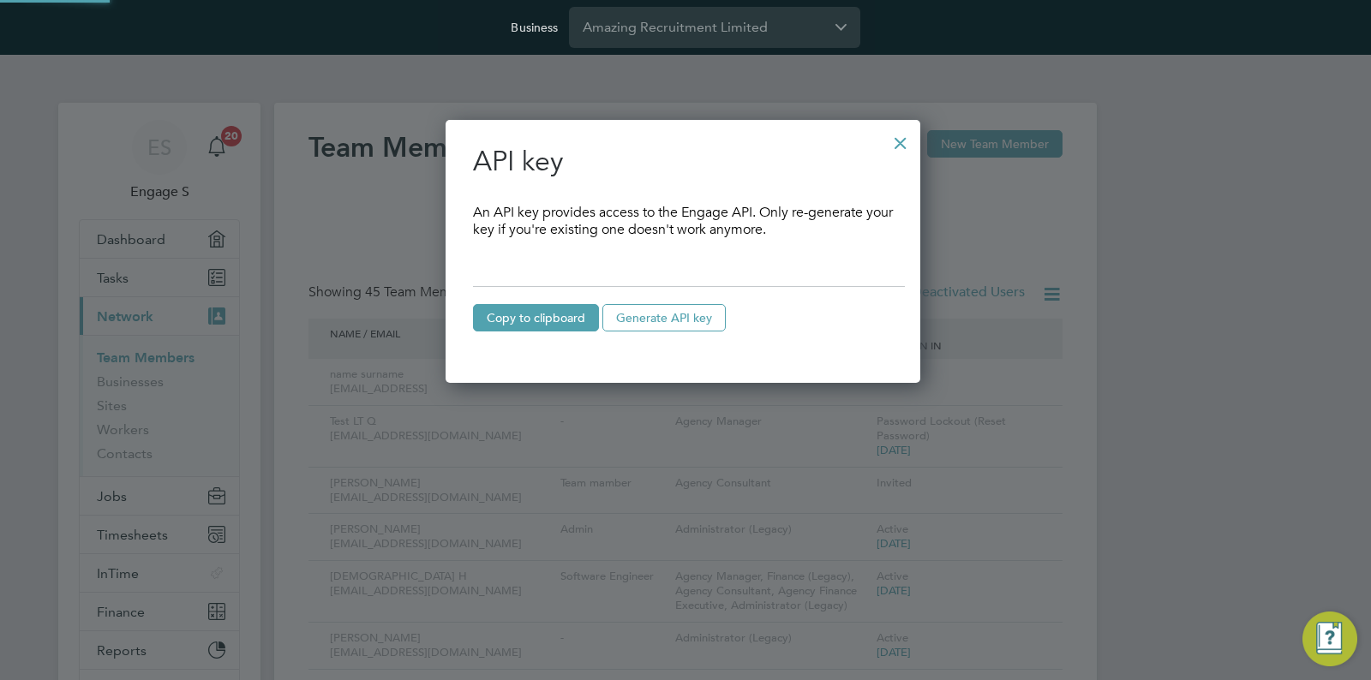
scroll to position [264, 480]
click at [909, 147] on div at bounding box center [900, 138] width 31 height 31
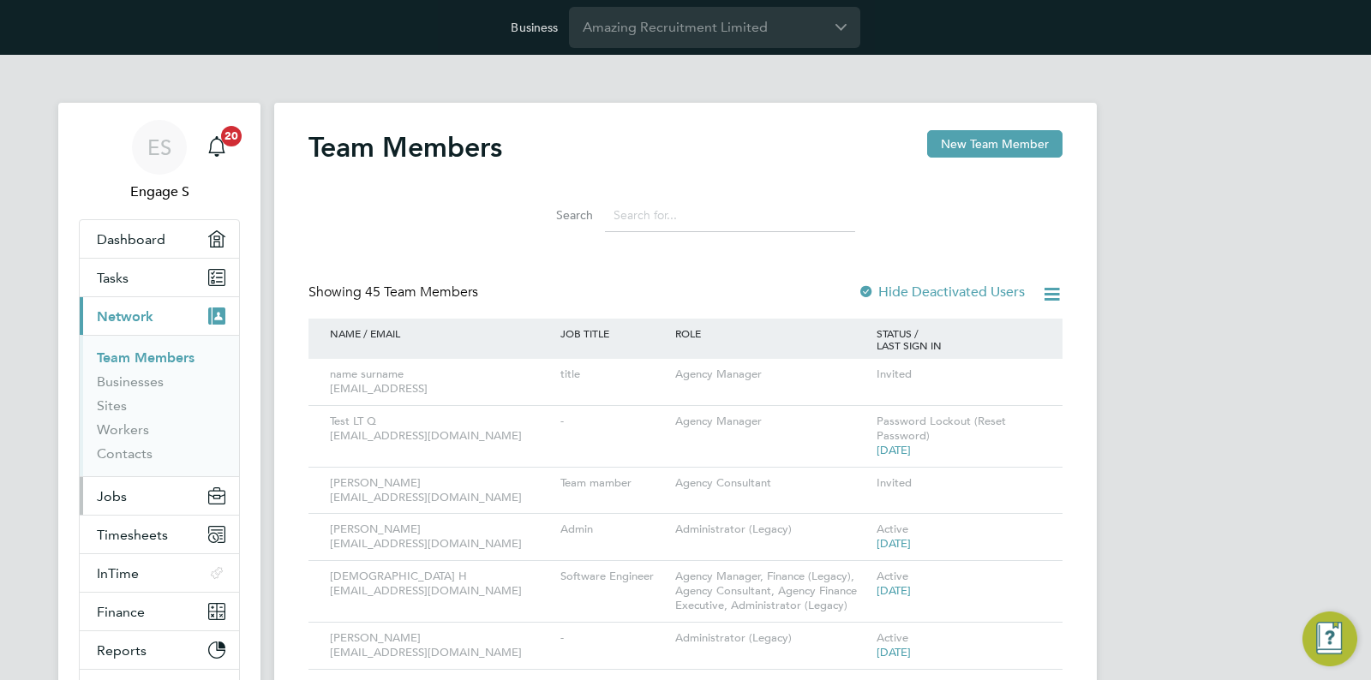
click at [147, 496] on button "Jobs" at bounding box center [159, 496] width 159 height 38
